Goal: Task Accomplishment & Management: Use online tool/utility

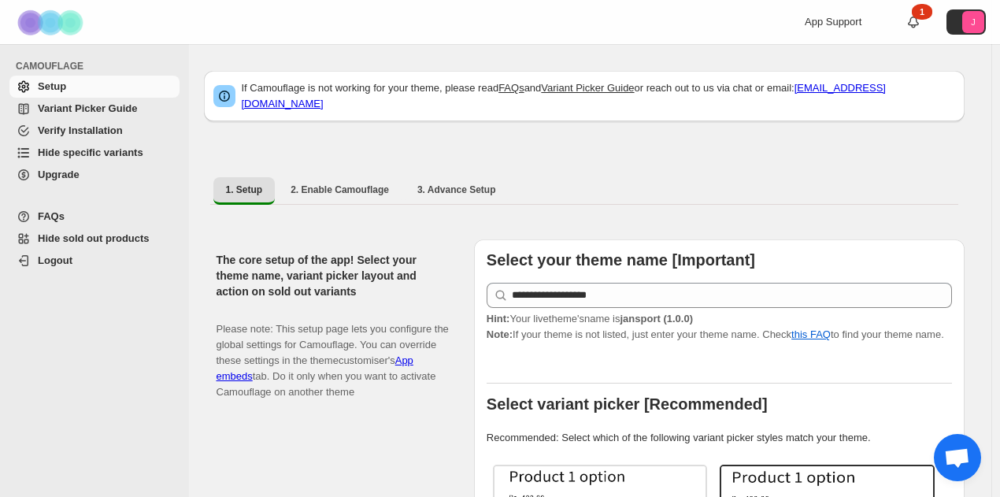
click at [223, 306] on p "Please note: This setup page lets you configure the global settings for Camoufl…" at bounding box center [333, 353] width 232 height 95
click at [70, 152] on span "Hide specific variants" at bounding box center [91, 153] width 106 height 12
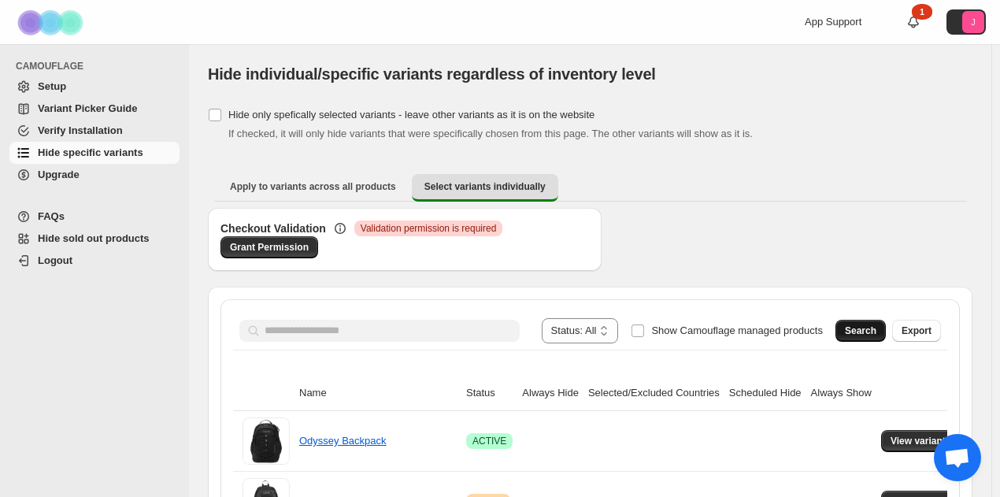
click at [877, 328] on span "Search" at bounding box center [861, 331] width 32 height 13
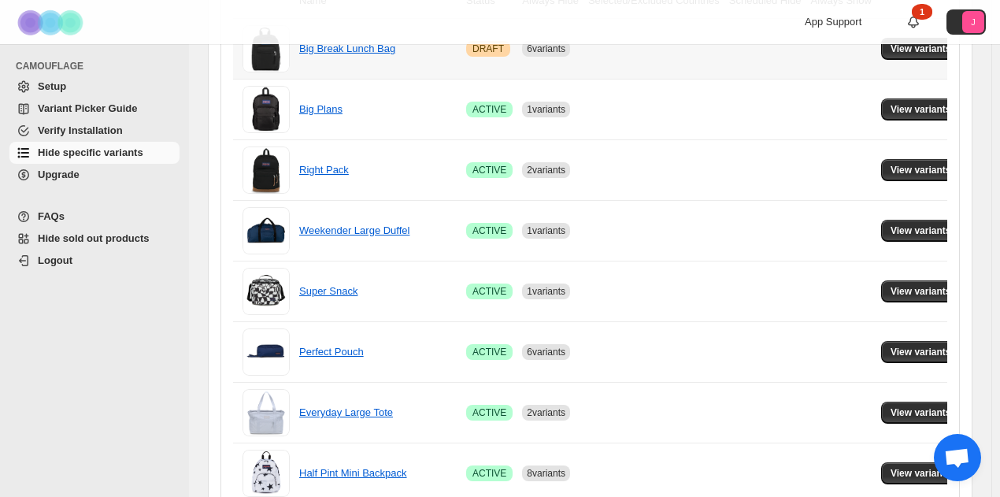
scroll to position [394, 0]
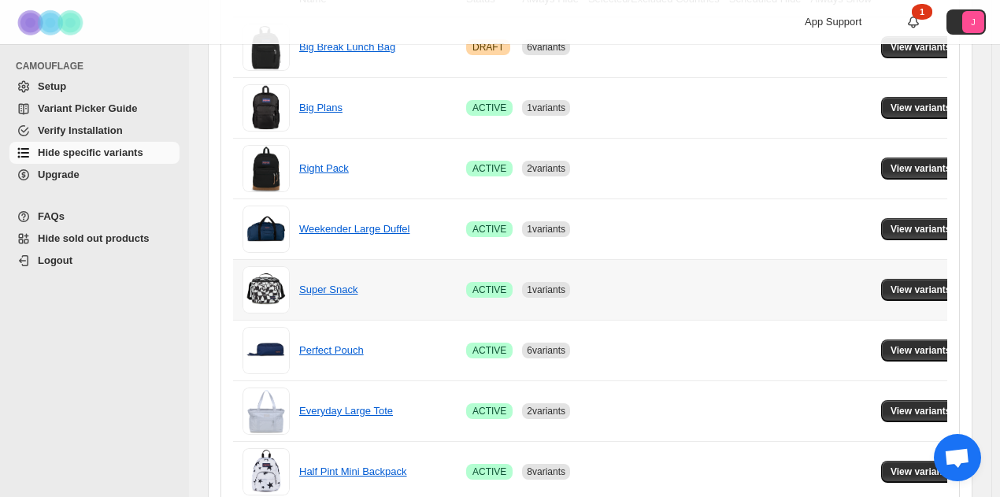
click at [954, 286] on td "View variants" at bounding box center [924, 289] width 94 height 61
click at [936, 291] on span "View variants" at bounding box center [921, 290] width 61 height 13
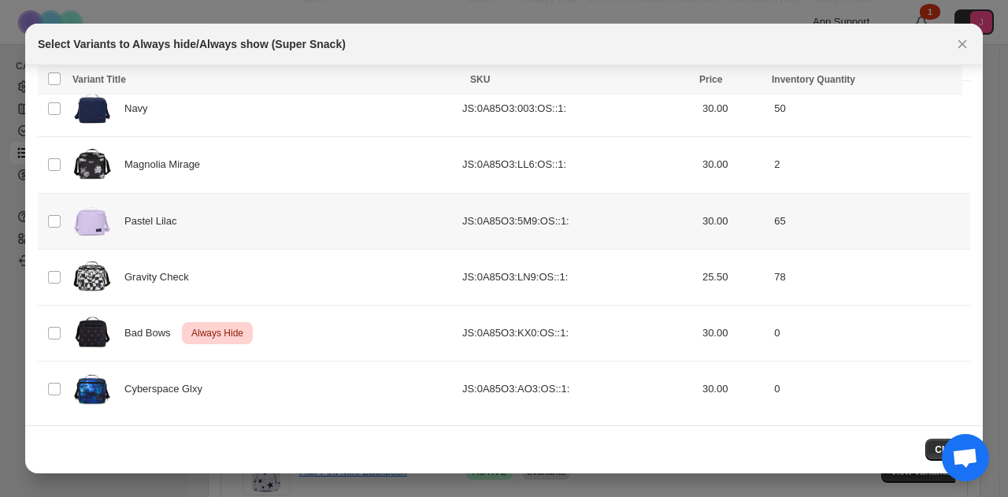
scroll to position [170, 0]
click at [50, 393] on td "Select product variant" at bounding box center [53, 388] width 30 height 56
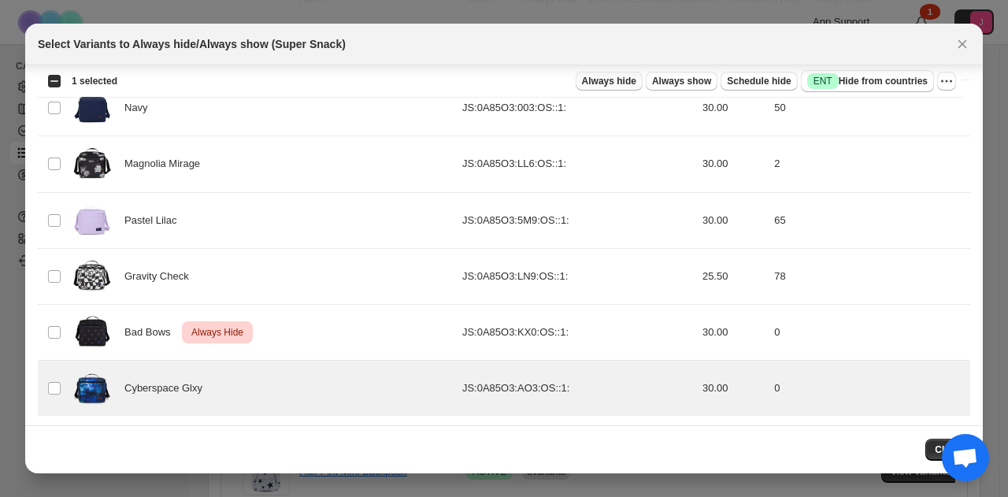
click at [628, 84] on span "Always hide" at bounding box center [609, 81] width 54 height 13
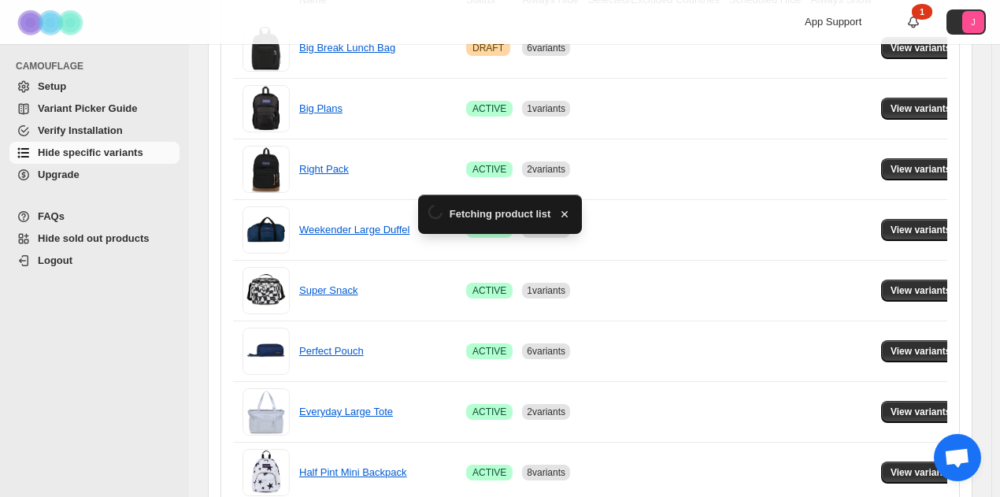
scroll to position [394, 0]
